Goal: Task Accomplishment & Management: Manage account settings

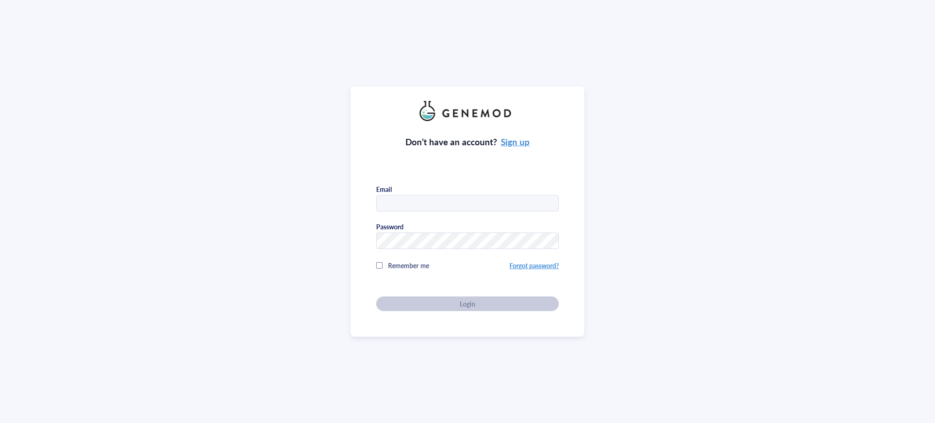
type input "[PERSON_NAME][EMAIL_ADDRESS][PERSON_NAME][DOMAIN_NAME]"
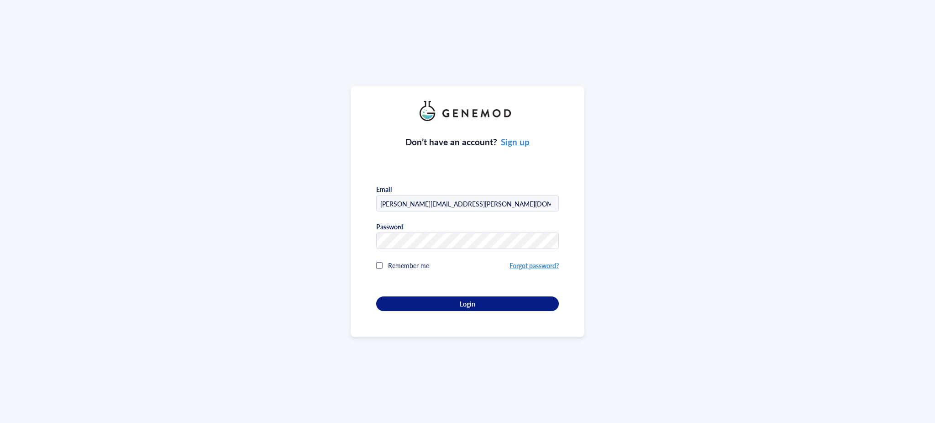
click at [19, 134] on div "Don’t have an account? Sign up Email [PERSON_NAME][EMAIL_ADDRESS][PERSON_NAME][…" at bounding box center [467, 211] width 935 height 423
click at [481, 300] on div "Login" at bounding box center [467, 304] width 153 height 8
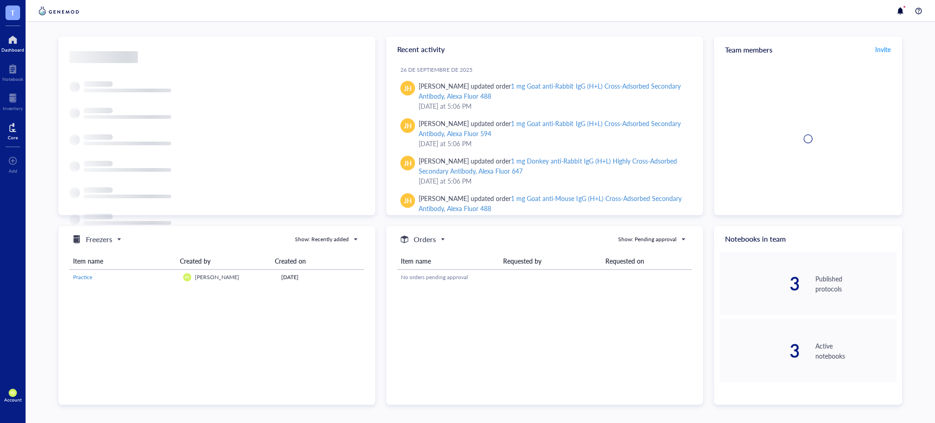
click at [16, 131] on div at bounding box center [13, 127] width 10 height 15
